Goal: Task Accomplishment & Management: Manage account settings

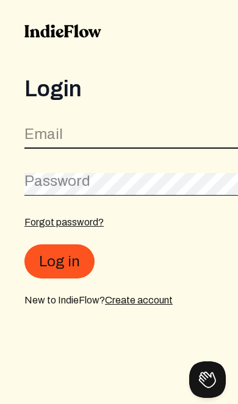
type input "[EMAIL_ADDRESS][DOMAIN_NAME]"
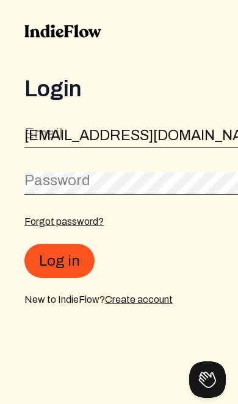
click at [58, 262] on button "Log in" at bounding box center [59, 261] width 70 height 34
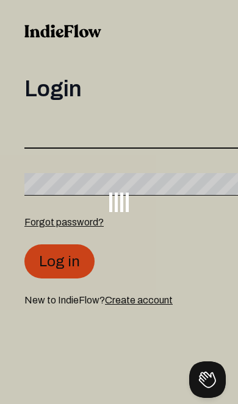
click at [63, 143] on input "email" at bounding box center [146, 137] width 244 height 23
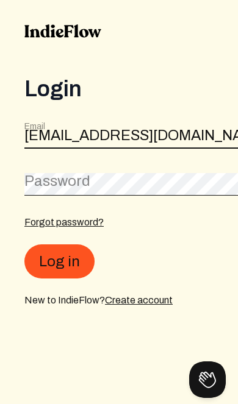
type input "[EMAIL_ADDRESS][DOMAIN_NAME]"
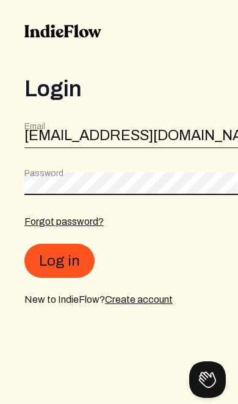
scroll to position [0, 12]
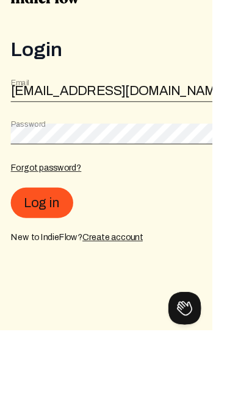
click at [66, 244] on button "Log in" at bounding box center [47, 261] width 70 height 34
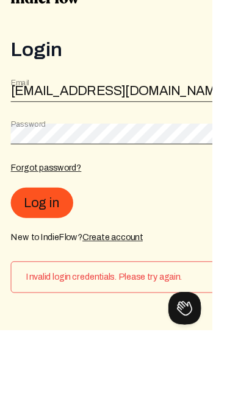
click at [62, 244] on button "Log in" at bounding box center [47, 261] width 70 height 34
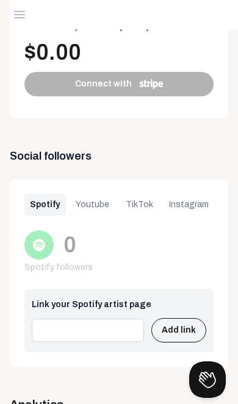
scroll to position [1262, 0]
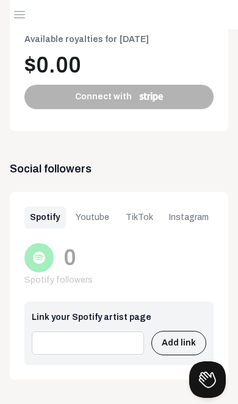
click at [101, 226] on div "Youtube" at bounding box center [93, 218] width 45 height 22
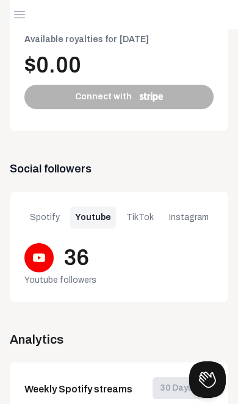
click at [155, 226] on div "TikTok" at bounding box center [140, 218] width 38 height 22
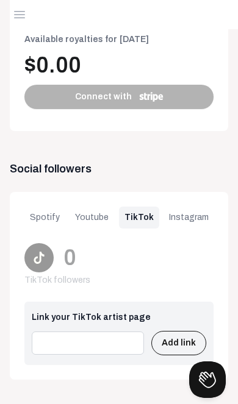
click at [202, 223] on div "Instagram" at bounding box center [188, 218] width 49 height 22
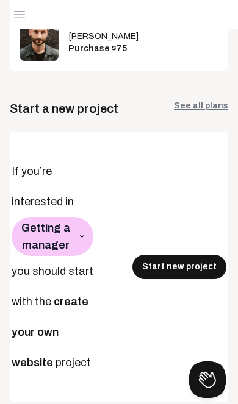
scroll to position [829, 0]
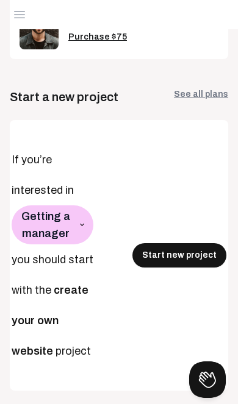
click at [197, 93] on link "See all plans" at bounding box center [201, 96] width 54 height 17
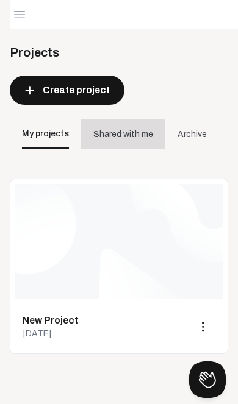
click at [120, 140] on div "Shared with me" at bounding box center [123, 134] width 60 height 13
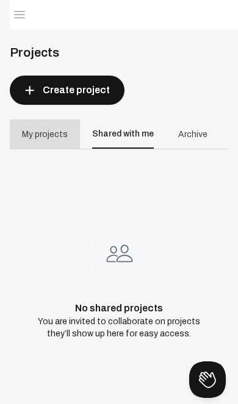
click at [49, 135] on div "My projects" at bounding box center [45, 134] width 46 height 13
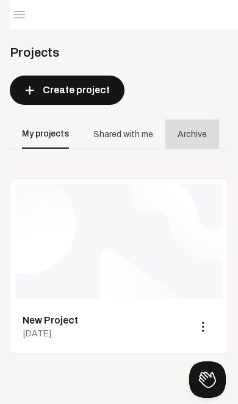
click at [179, 140] on div "Archive" at bounding box center [191, 134] width 29 height 13
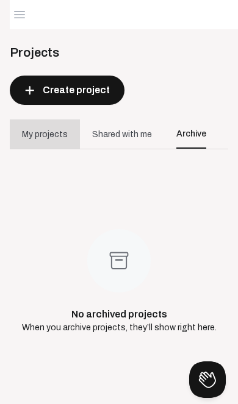
click at [46, 141] on div "My projects" at bounding box center [45, 134] width 70 height 29
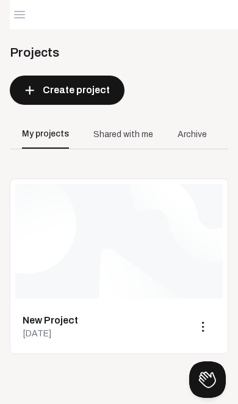
click at [179, 263] on img at bounding box center [118, 241] width 207 height 115
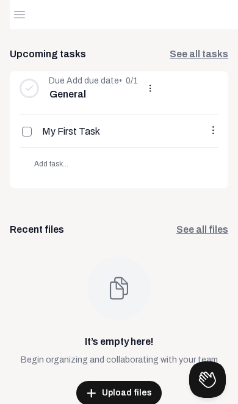
scroll to position [191, 0]
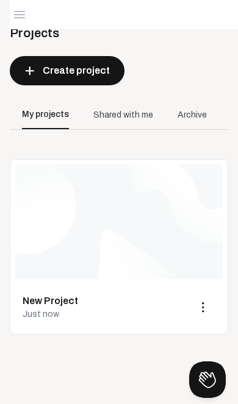
scroll to position [20, 0]
click at [26, 20] on icon "button" at bounding box center [19, 14] width 15 height 15
click at [23, 24] on button "Open menu" at bounding box center [19, 14] width 29 height 29
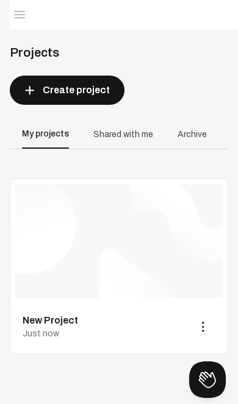
scroll to position [0, 0]
click at [21, 16] on icon "button" at bounding box center [19, 14] width 15 height 15
click at [25, 24] on button "Open menu" at bounding box center [19, 14] width 29 height 29
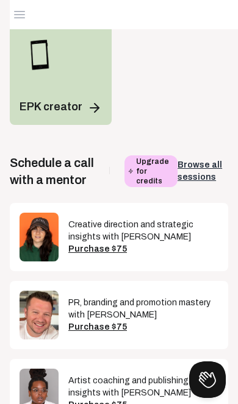
scroll to position [392, 0]
